Goal: Task Accomplishment & Management: Use online tool/utility

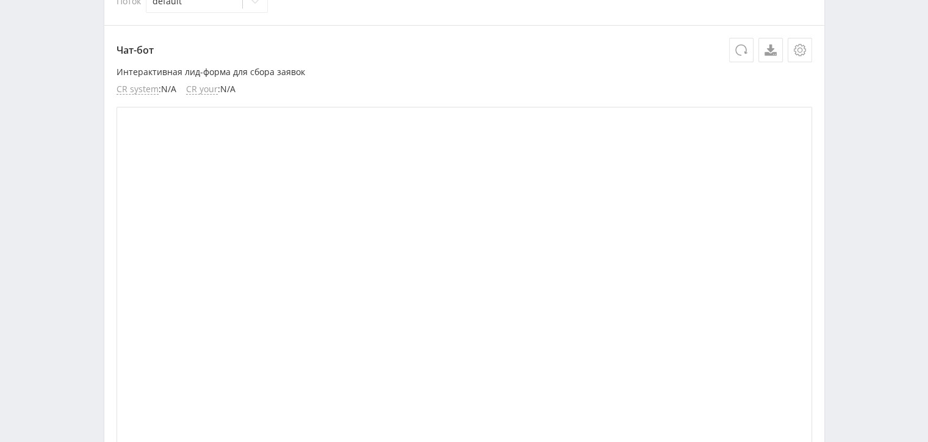
scroll to position [183, 0]
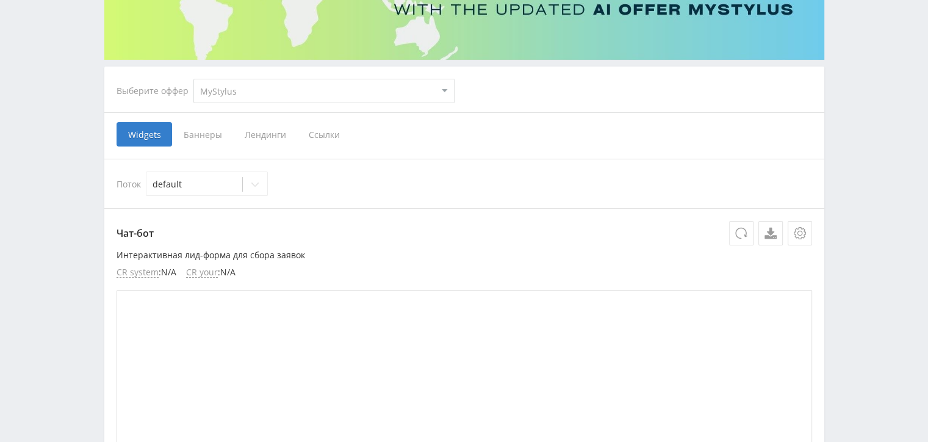
click at [330, 135] on span "Ссылки" at bounding box center [324, 134] width 54 height 24
click at [0, 0] on input "Ссылки" at bounding box center [0, 0] width 0 height 0
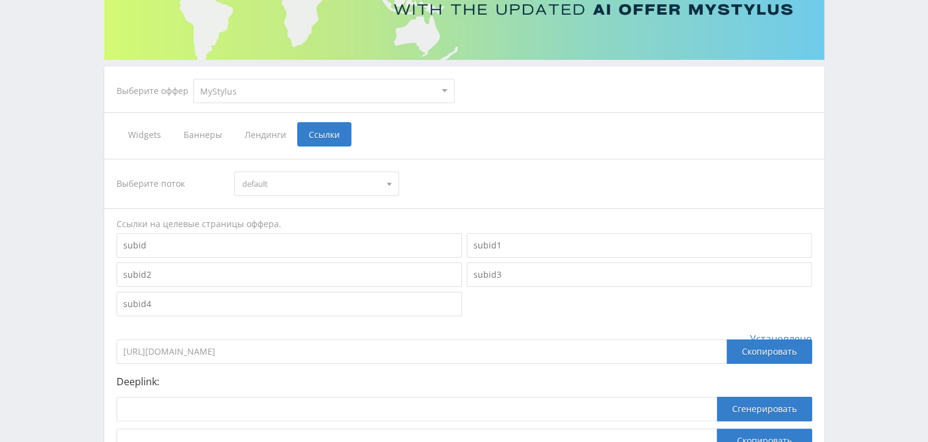
scroll to position [291, 0]
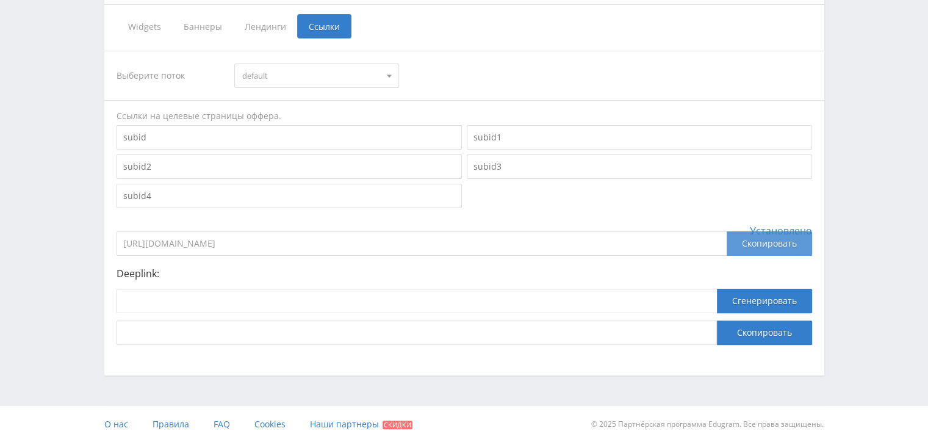
click at [754, 244] on div "Скопировать" at bounding box center [769, 243] width 85 height 24
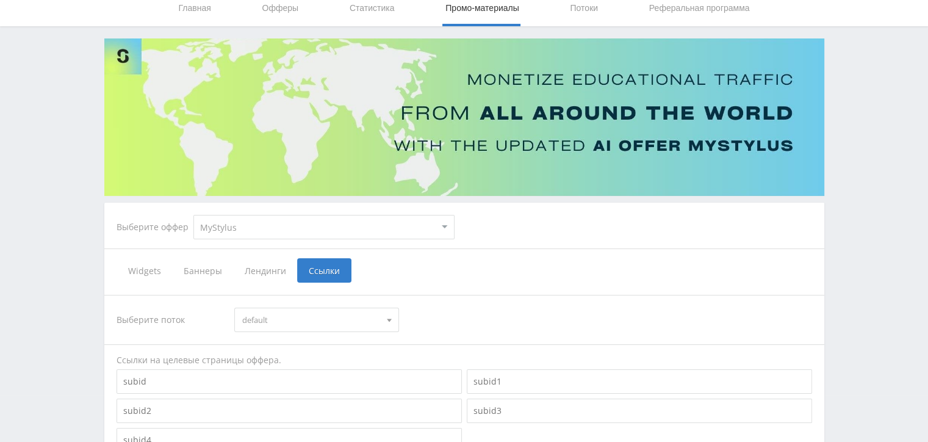
scroll to position [0, 0]
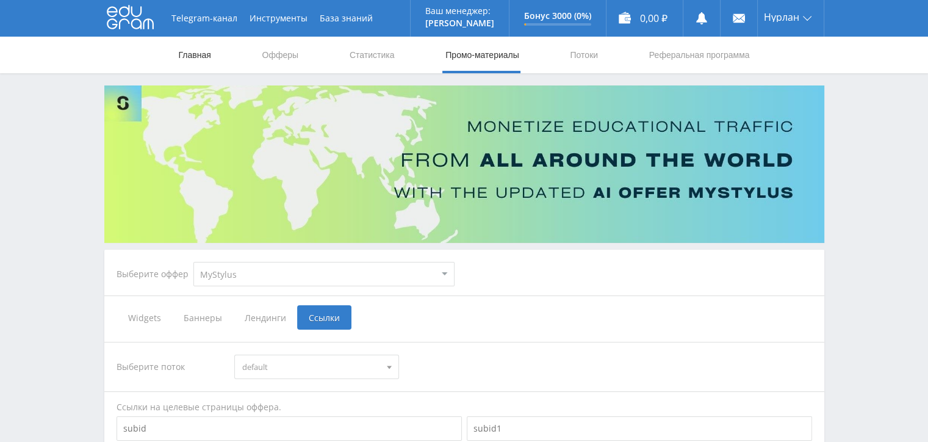
click at [207, 60] on link "Главная" at bounding box center [195, 55] width 35 height 37
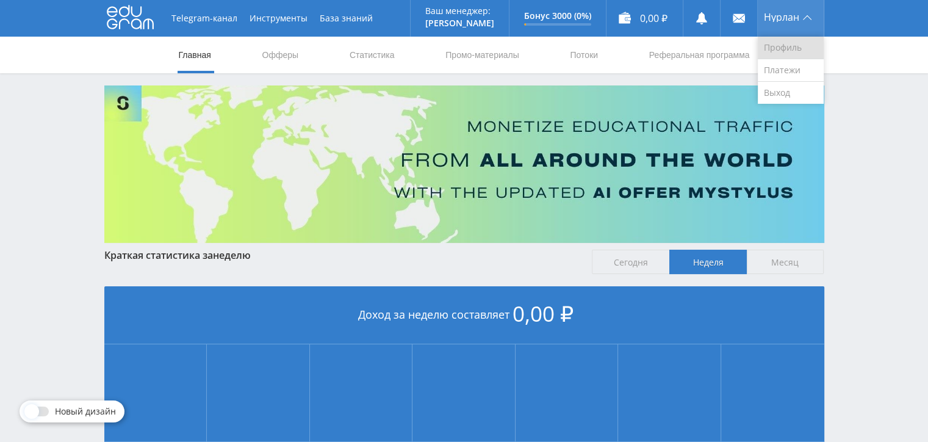
click at [791, 48] on link "Профиль" at bounding box center [791, 48] width 66 height 23
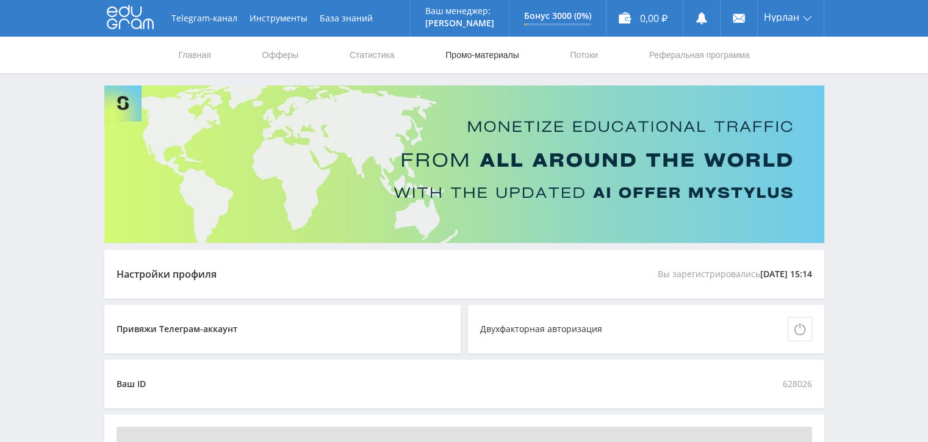
click at [494, 54] on link "Промо-материалы" at bounding box center [482, 55] width 76 height 37
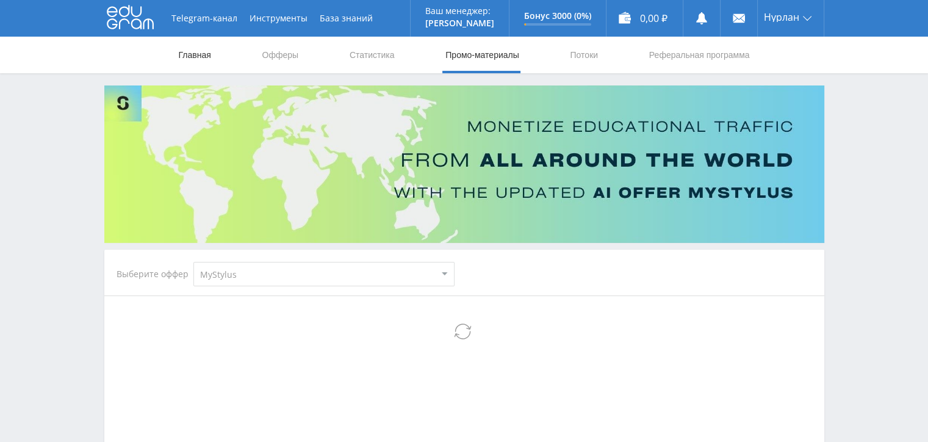
click at [202, 59] on link "Главная" at bounding box center [195, 55] width 35 height 37
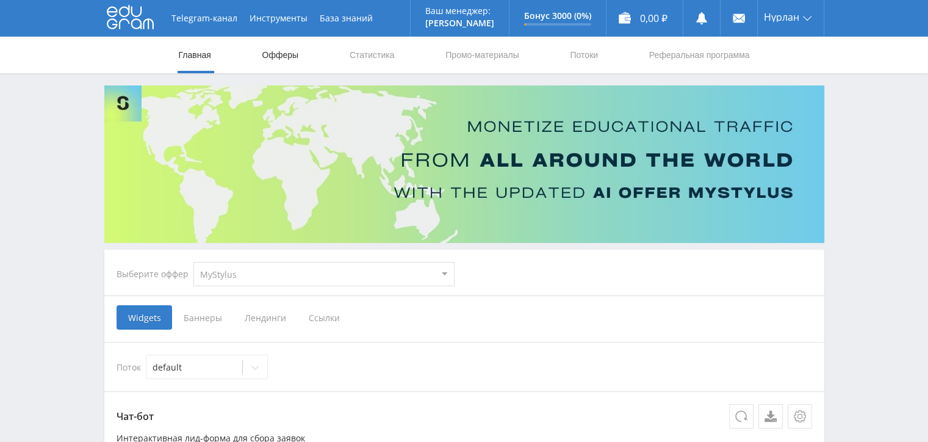
click at [283, 52] on link "Офферы" at bounding box center [280, 55] width 39 height 37
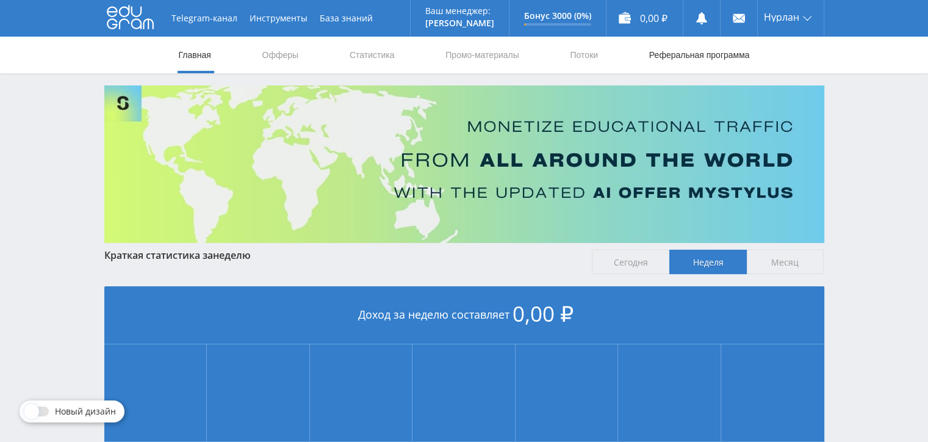
click at [704, 56] on link "Реферальная программа" at bounding box center [699, 55] width 103 height 37
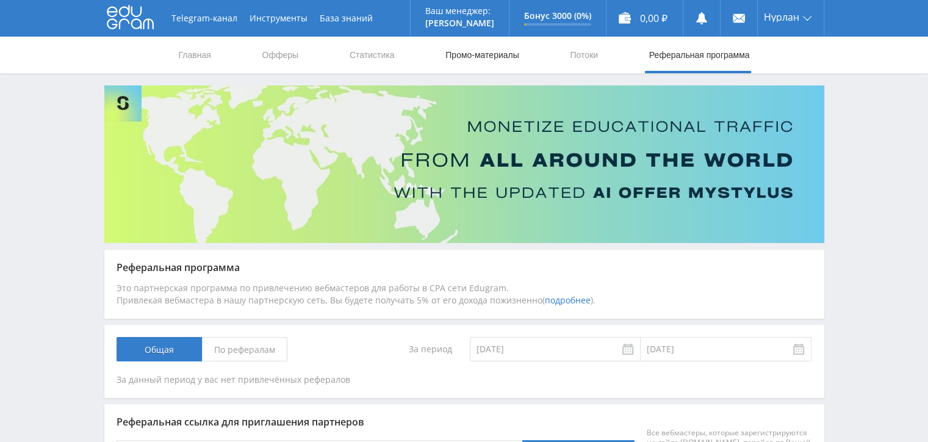
click at [474, 55] on link "Промо-материалы" at bounding box center [482, 55] width 76 height 37
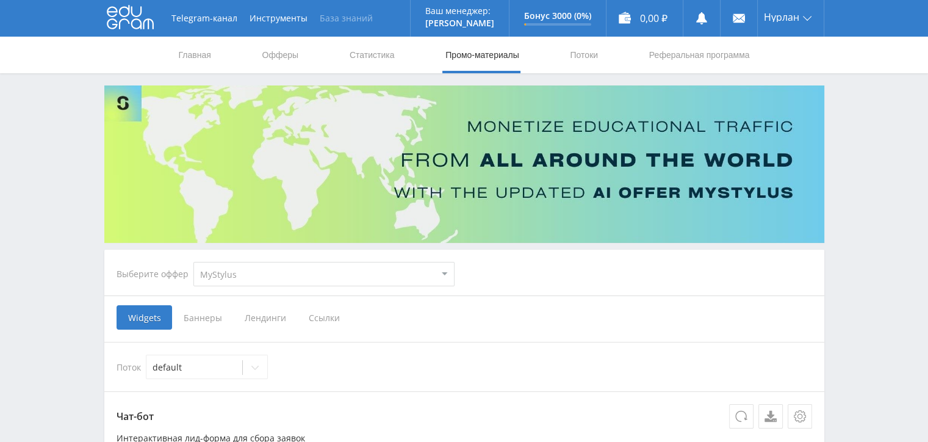
click at [339, 17] on link "База знаний" at bounding box center [346, 18] width 65 height 37
click at [124, 20] on icon at bounding box center [130, 17] width 47 height 24
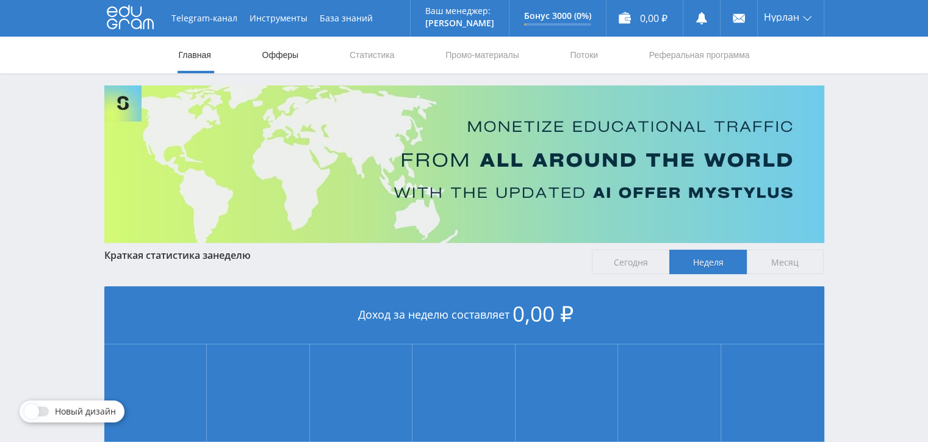
click at [283, 54] on link "Офферы" at bounding box center [280, 55] width 39 height 37
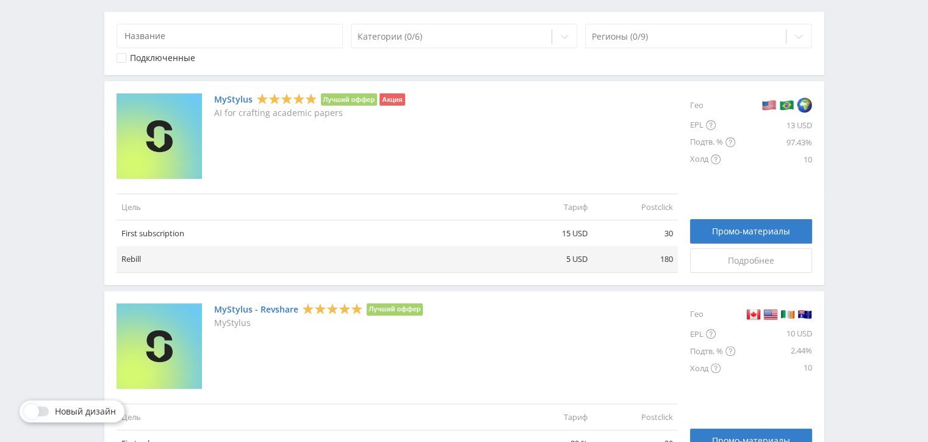
scroll to position [305, 0]
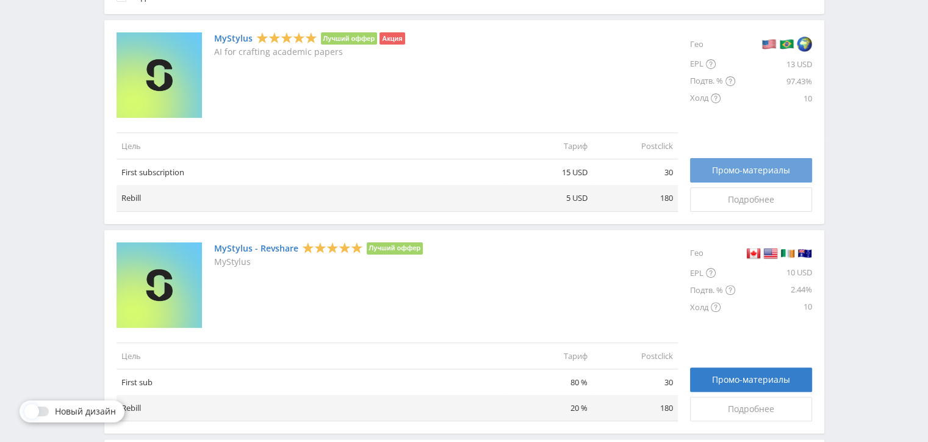
click at [738, 171] on span "Промо-материалы" at bounding box center [751, 170] width 78 height 10
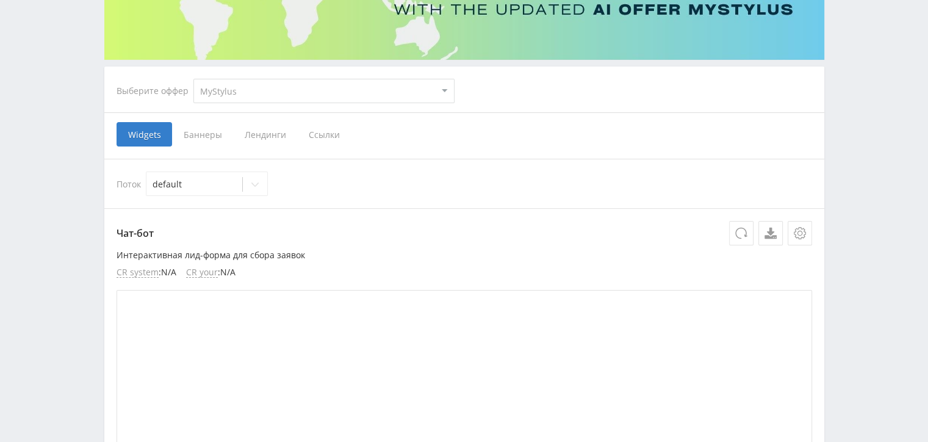
scroll to position [122, 0]
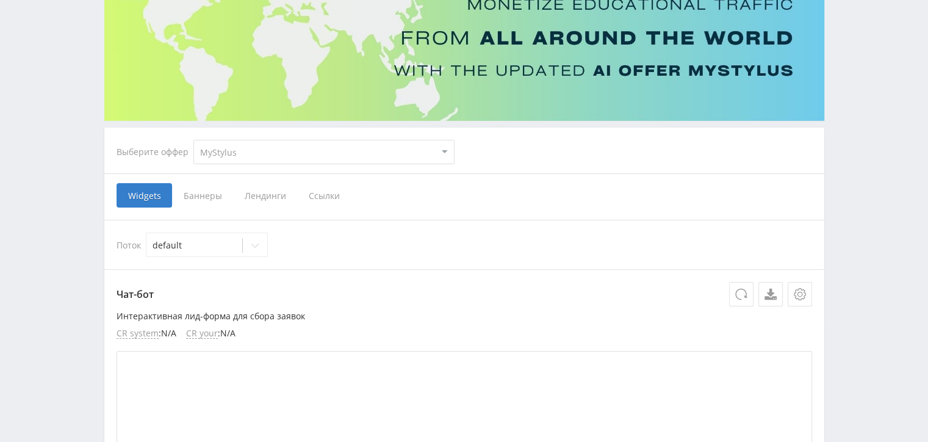
click at [322, 188] on span "Ссылки" at bounding box center [324, 195] width 54 height 24
click at [0, 0] on input "Ссылки" at bounding box center [0, 0] width 0 height 0
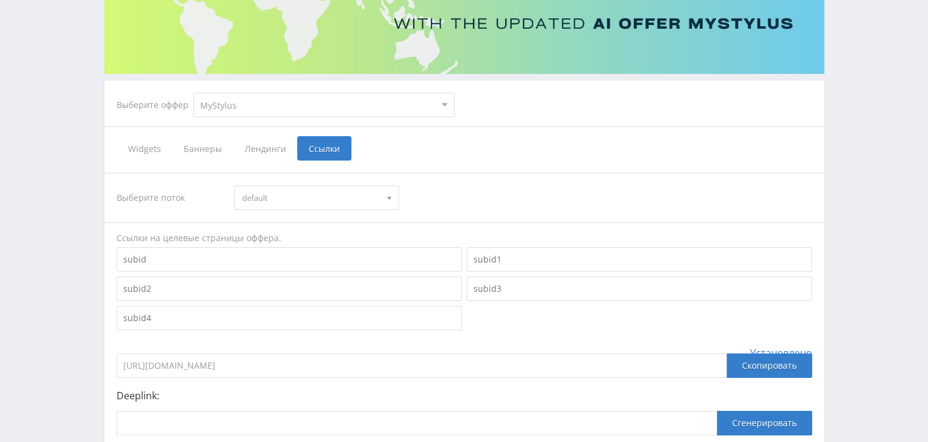
scroll to position [291, 0]
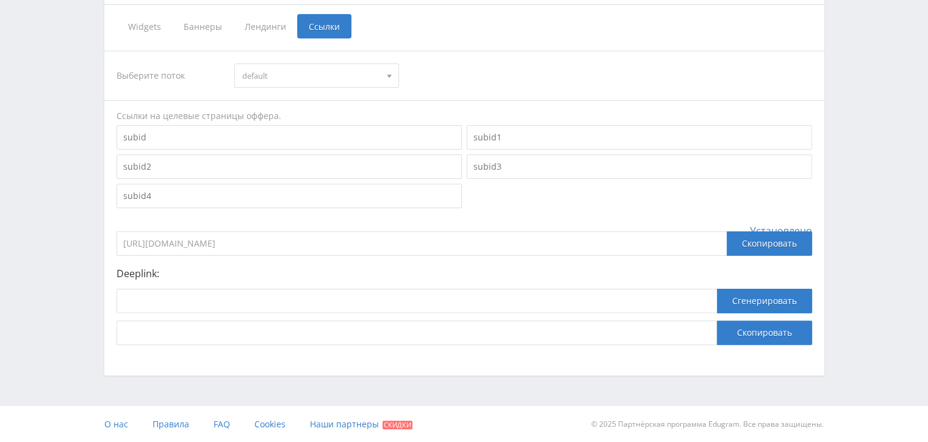
drag, startPoint x: 318, startPoint y: 243, endPoint x: 0, endPoint y: 238, distance: 318.0
click at [0, 238] on div "Telegram-канал Инструменты База знаний Ваш менеджер: Alex Alex Online @edugram_…" at bounding box center [464, 75] width 928 height 733
